Goal: Find specific page/section: Find specific page/section

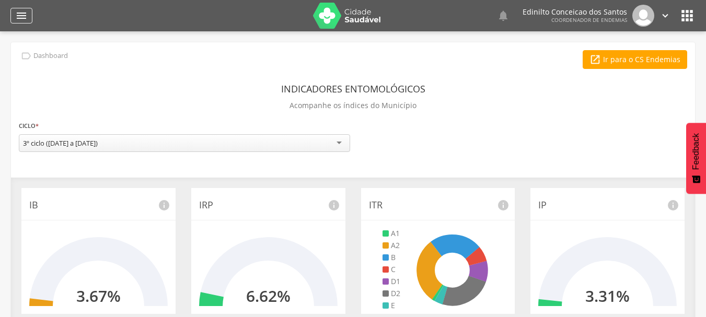
click at [22, 12] on icon "" at bounding box center [21, 15] width 13 height 13
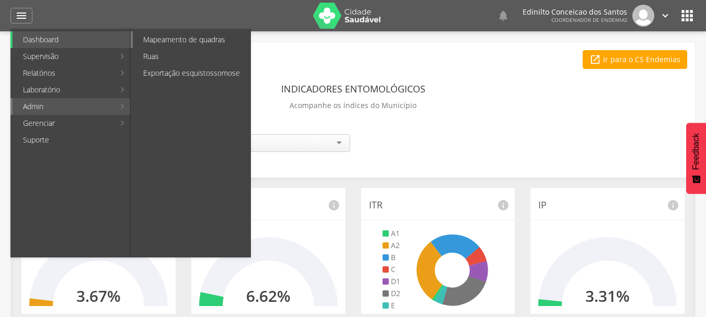
click at [160, 40] on link "Mapeamento de quadras" at bounding box center [192, 39] width 118 height 17
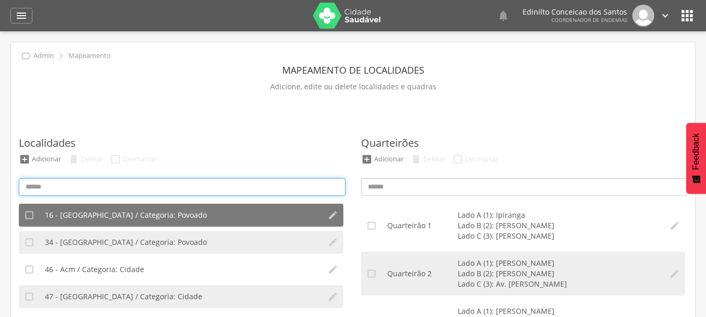
click at [83, 190] on input at bounding box center [182, 187] width 327 height 18
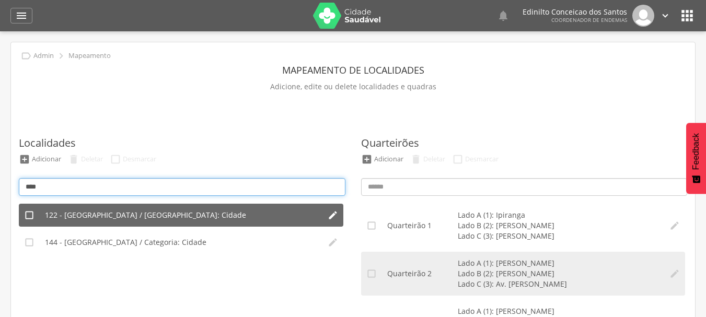
type input "****"
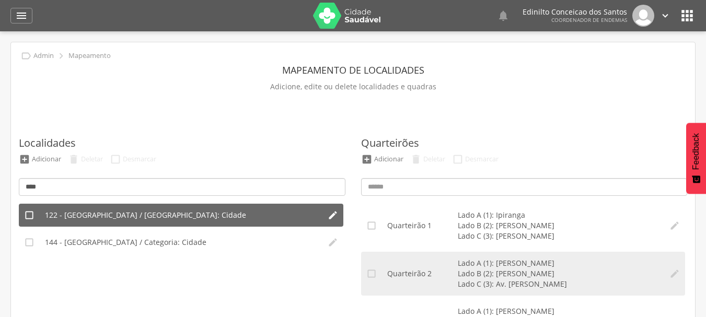
click at [107, 223] on li "122 - Ouro Park / Categoria: Cidade" at bounding box center [181, 215] width 283 height 23
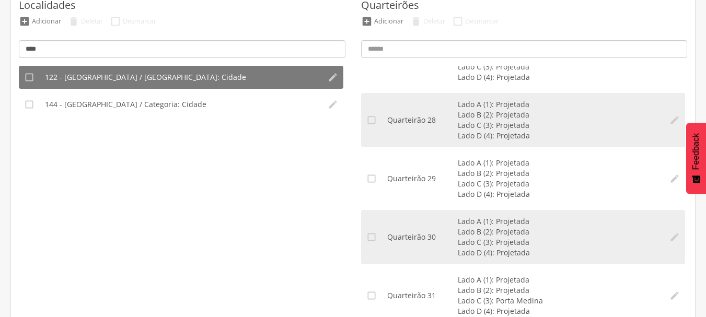
scroll to position [164, 0]
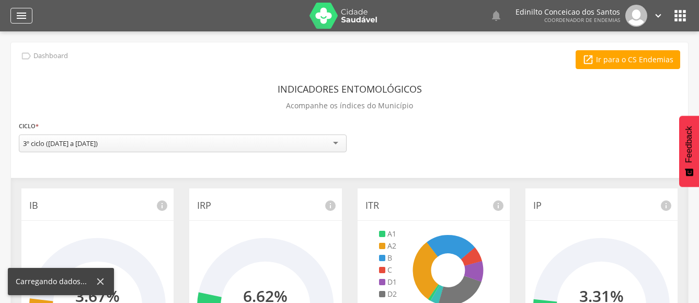
click at [20, 17] on icon "" at bounding box center [21, 15] width 13 height 13
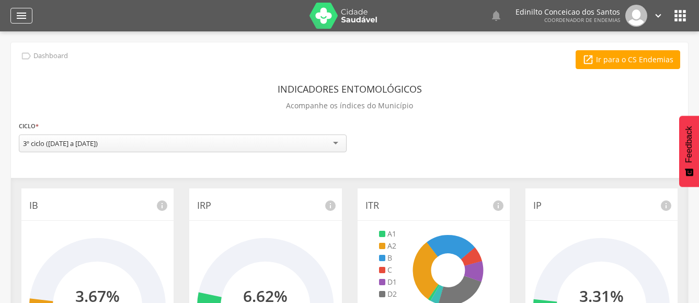
click at [20, 17] on icon "" at bounding box center [21, 15] width 13 height 13
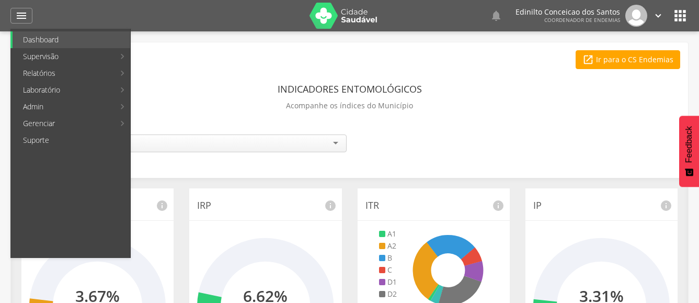
click at [508, 63] on div " Ir para o CS Endemias" at bounding box center [349, 59] width 661 height 19
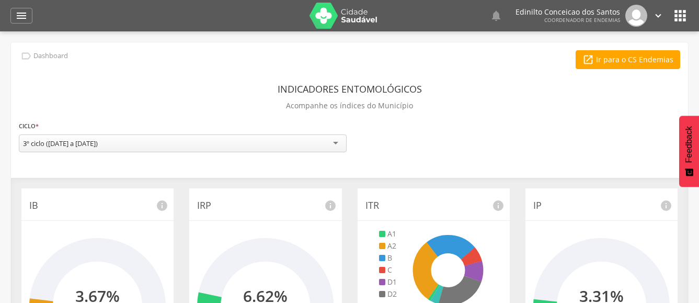
click at [678, 19] on icon "" at bounding box center [680, 15] width 17 height 17
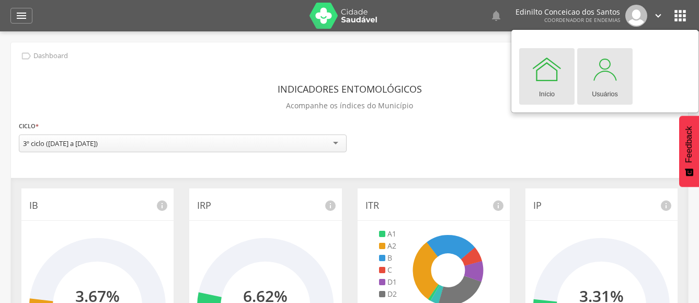
click at [606, 86] on div "Usuários" at bounding box center [605, 92] width 26 height 15
